Goal: Find specific page/section: Find specific page/section

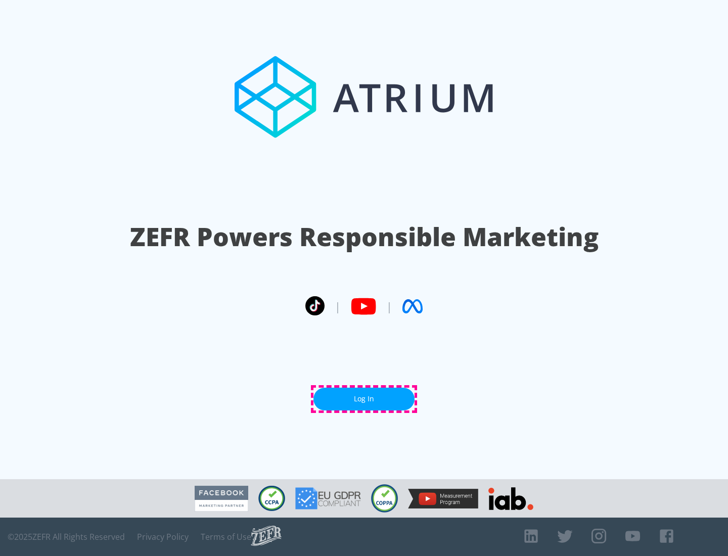
click at [364, 399] on link "Log In" at bounding box center [364, 399] width 101 height 23
